Goal: Information Seeking & Learning: Learn about a topic

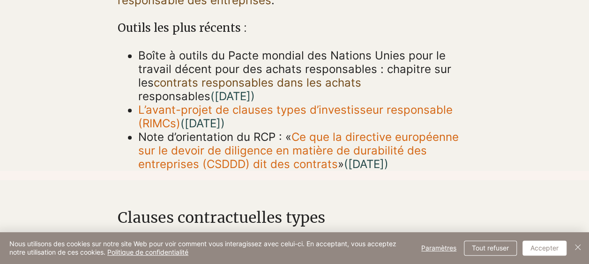
scroll to position [422, 0]
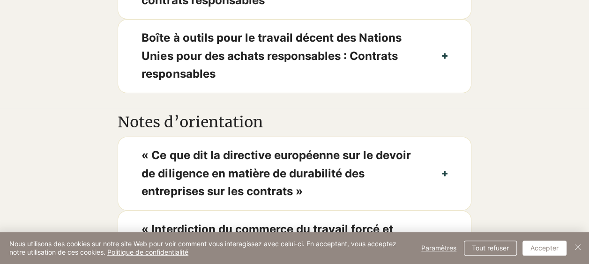
scroll to position [1125, 0]
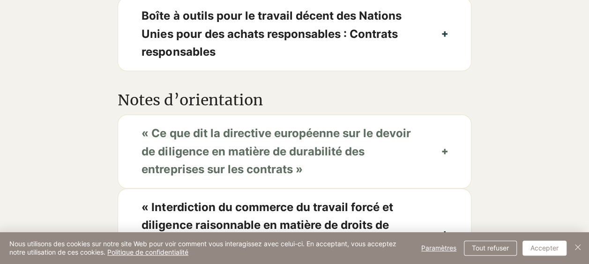
click at [198, 161] on span "« Ce que dit la directive européenne sur le devoir de diligence en matière de d…" at bounding box center [280, 152] width 277 height 54
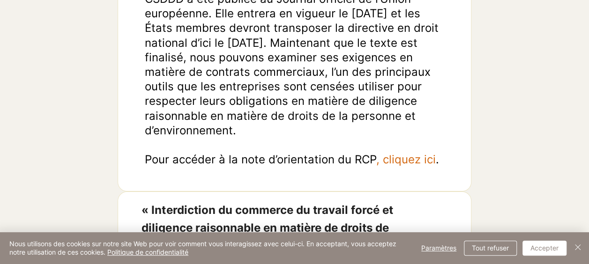
scroll to position [1453, 0]
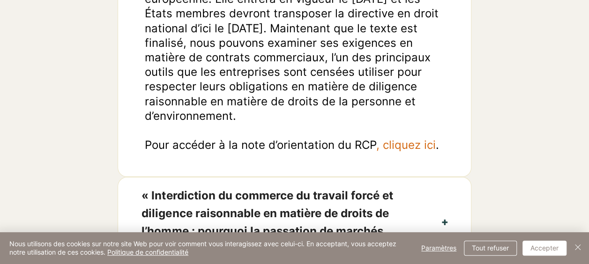
click at [398, 143] on span ", cliquez ici" at bounding box center [406, 145] width 60 height 14
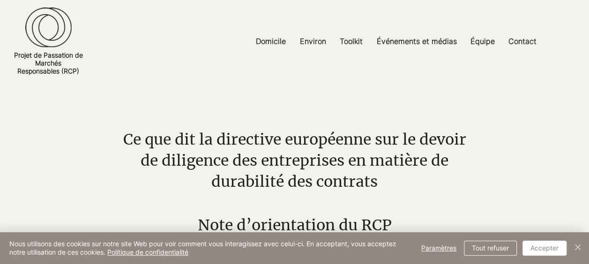
drag, startPoint x: 269, startPoint y: 88, endPoint x: 277, endPoint y: 85, distance: 8.2
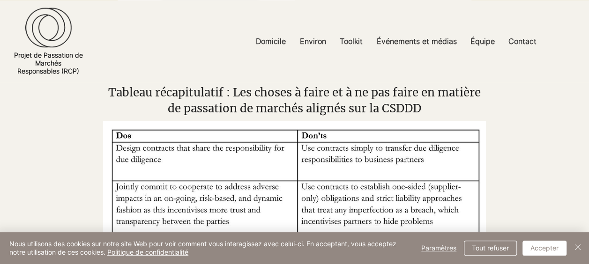
scroll to position [733, 0]
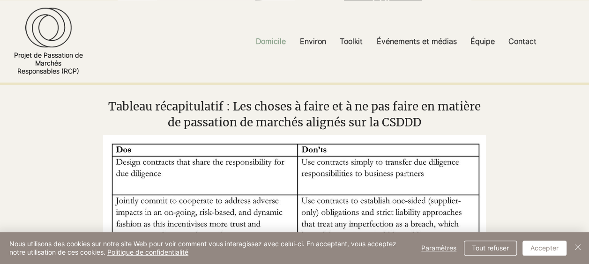
click at [278, 42] on p "Domicile" at bounding box center [270, 41] width 39 height 21
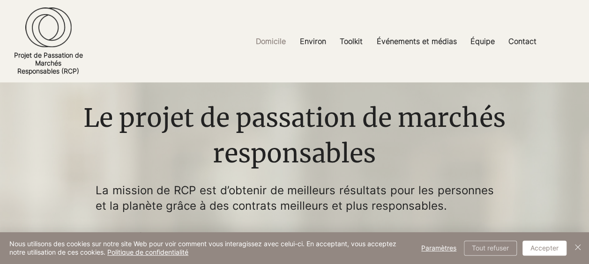
click at [486, 248] on button "Tout refuser" at bounding box center [490, 248] width 53 height 15
